Goal: Use online tool/utility: Use online tool/utility

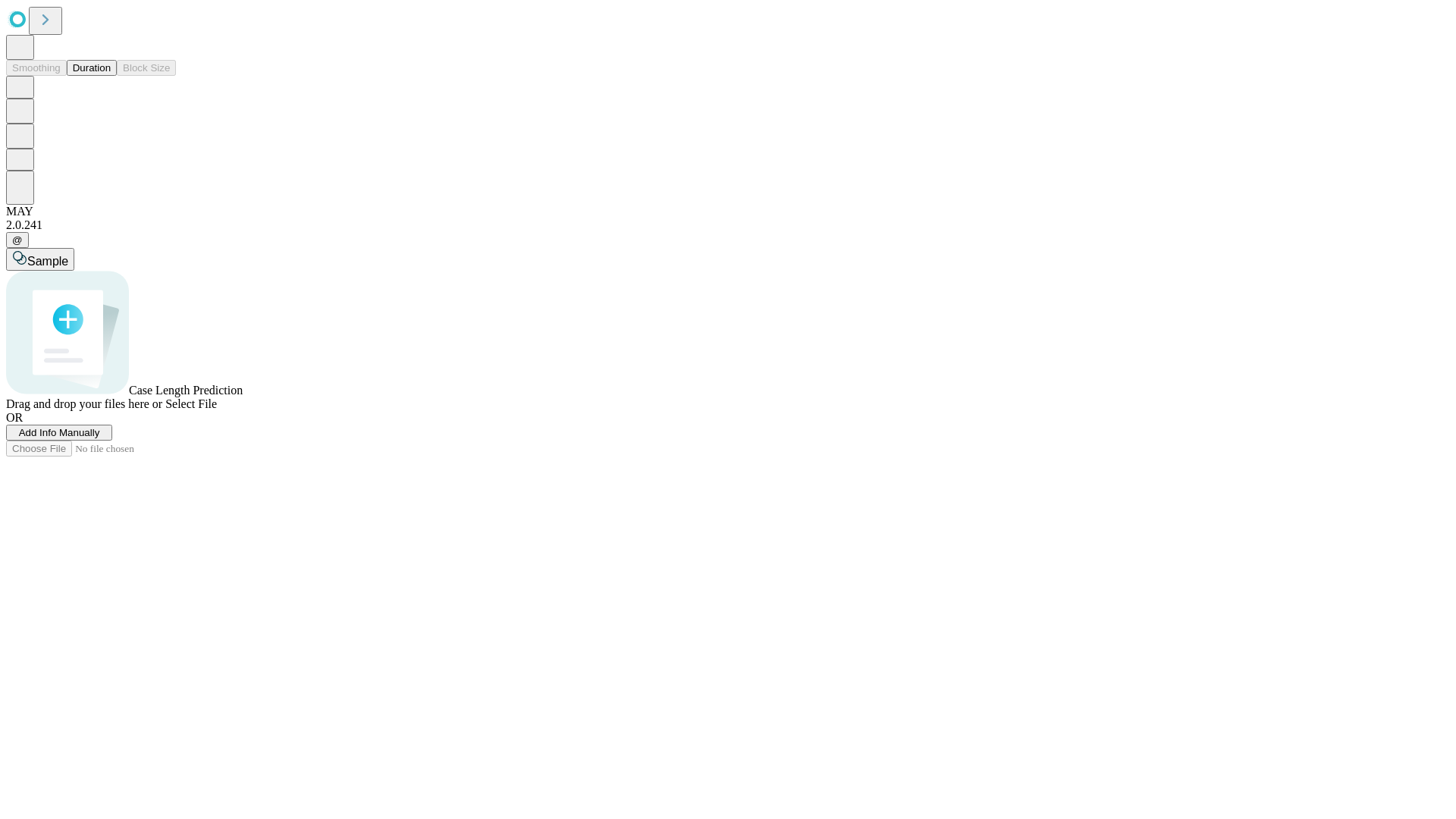
click at [111, 76] on button "Duration" at bounding box center [92, 67] width 50 height 16
click at [217, 410] on span "Select File" at bounding box center [191, 404] width 51 height 13
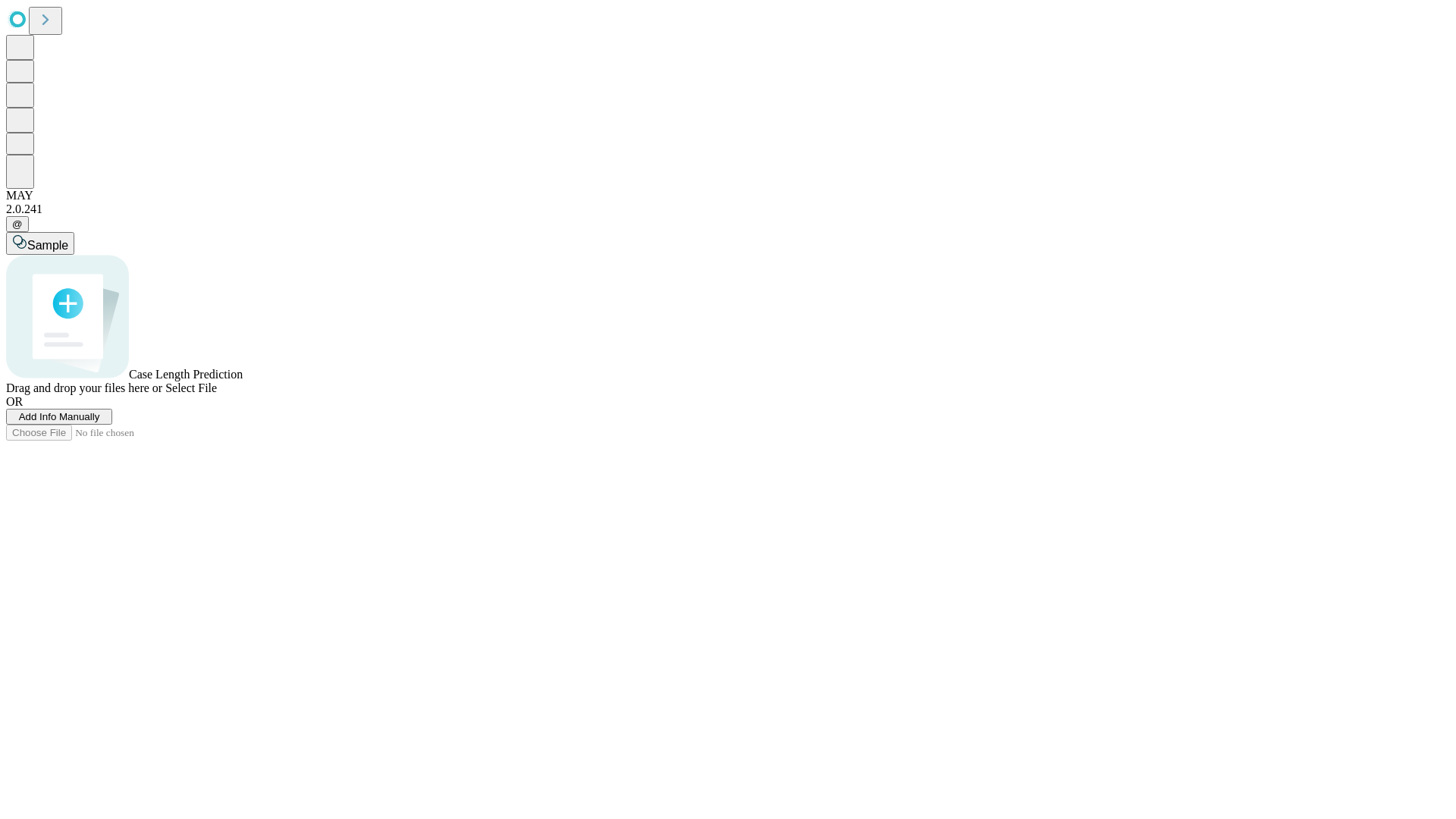
click at [217, 394] on span "Select File" at bounding box center [191, 388] width 51 height 13
